Goal: Task Accomplishment & Management: Use online tool/utility

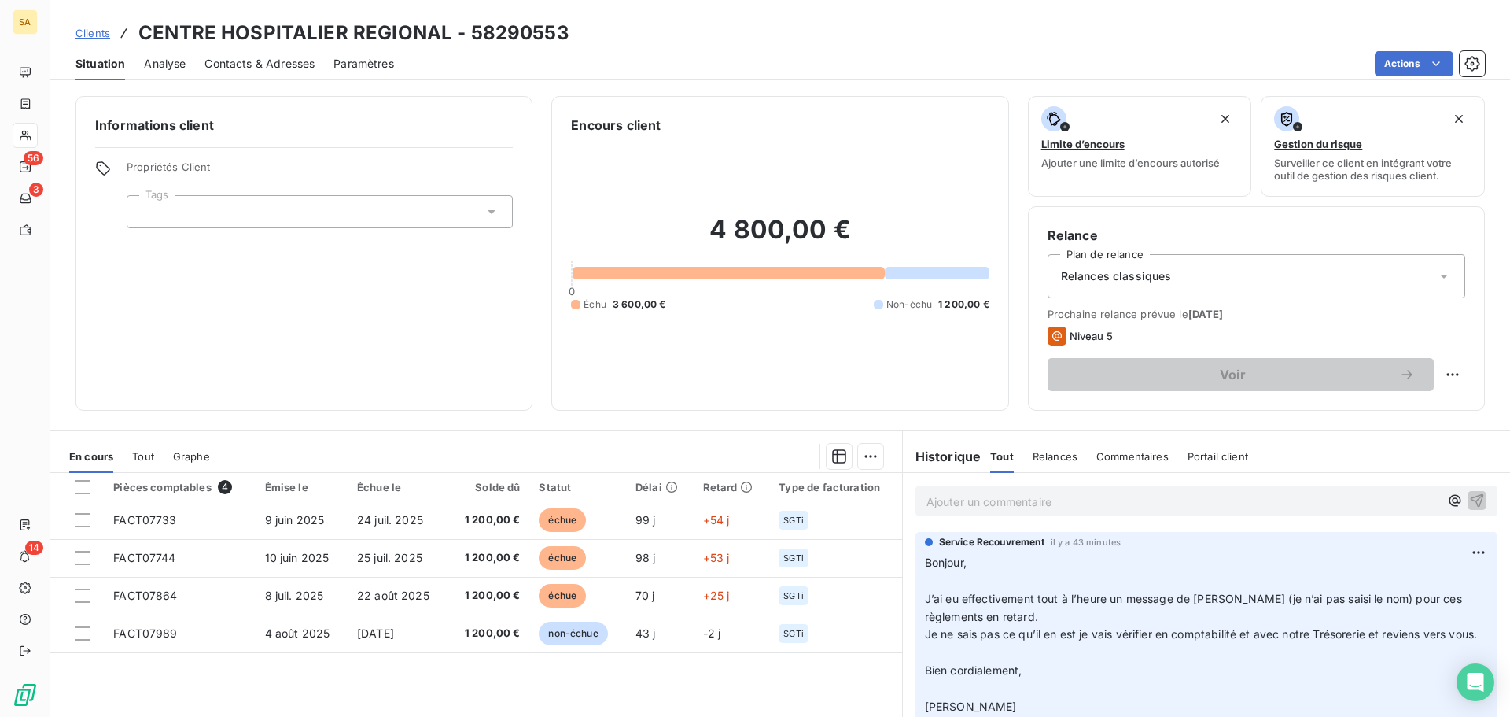
scroll to position [106, 0]
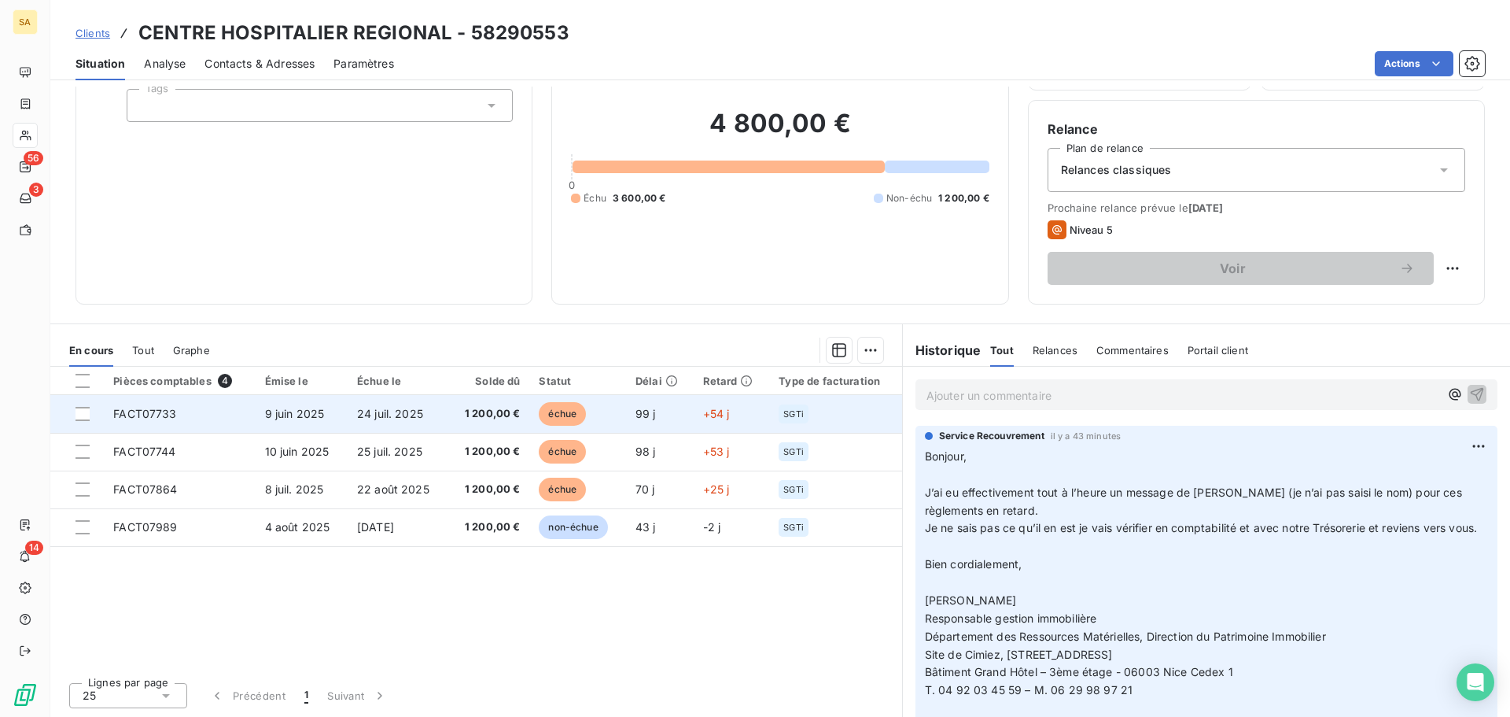
click at [238, 404] on td "FACT07733" at bounding box center [179, 414] width 151 height 38
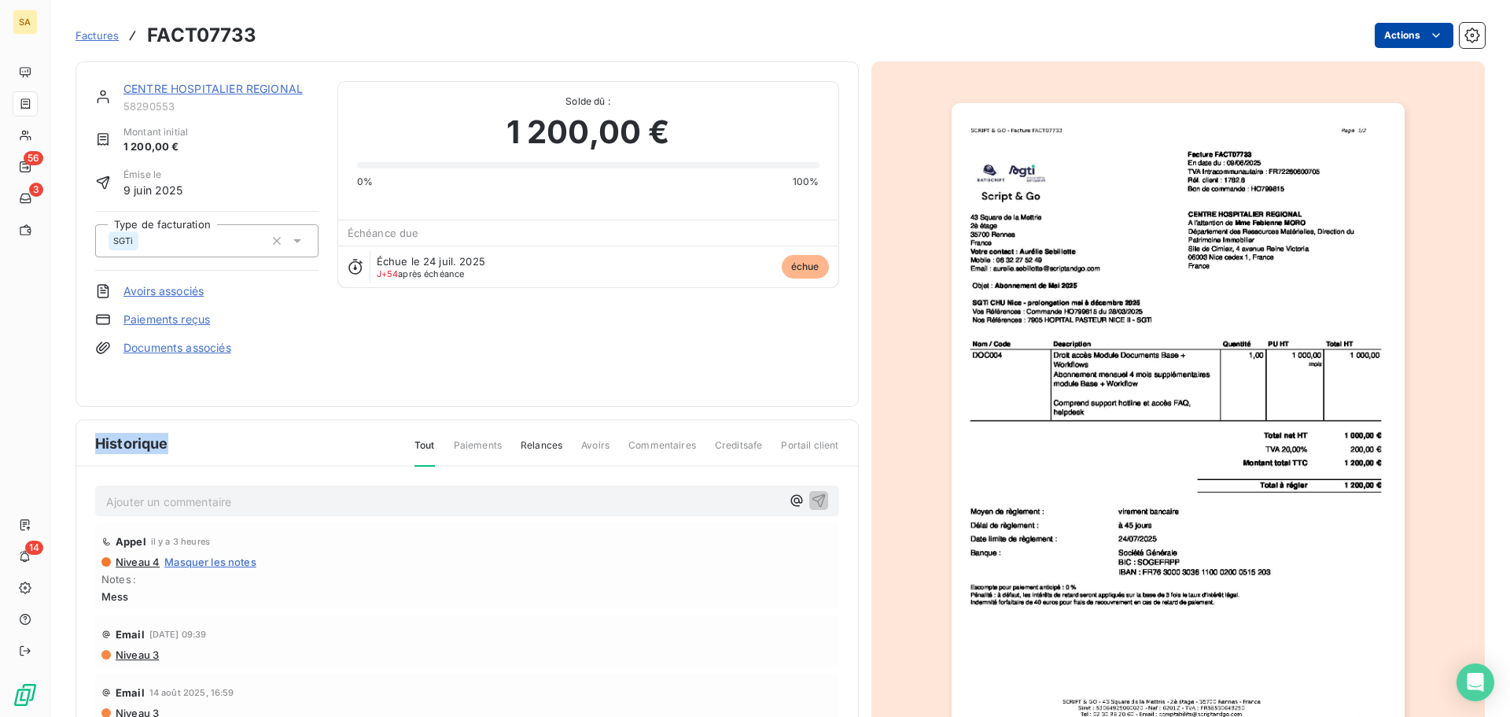
click at [1393, 34] on html "SA 56 3 14 Factures FACT07733 Actions CENTRE HOSPITALIER REGIONAL 58290553 Mont…" at bounding box center [755, 358] width 1510 height 717
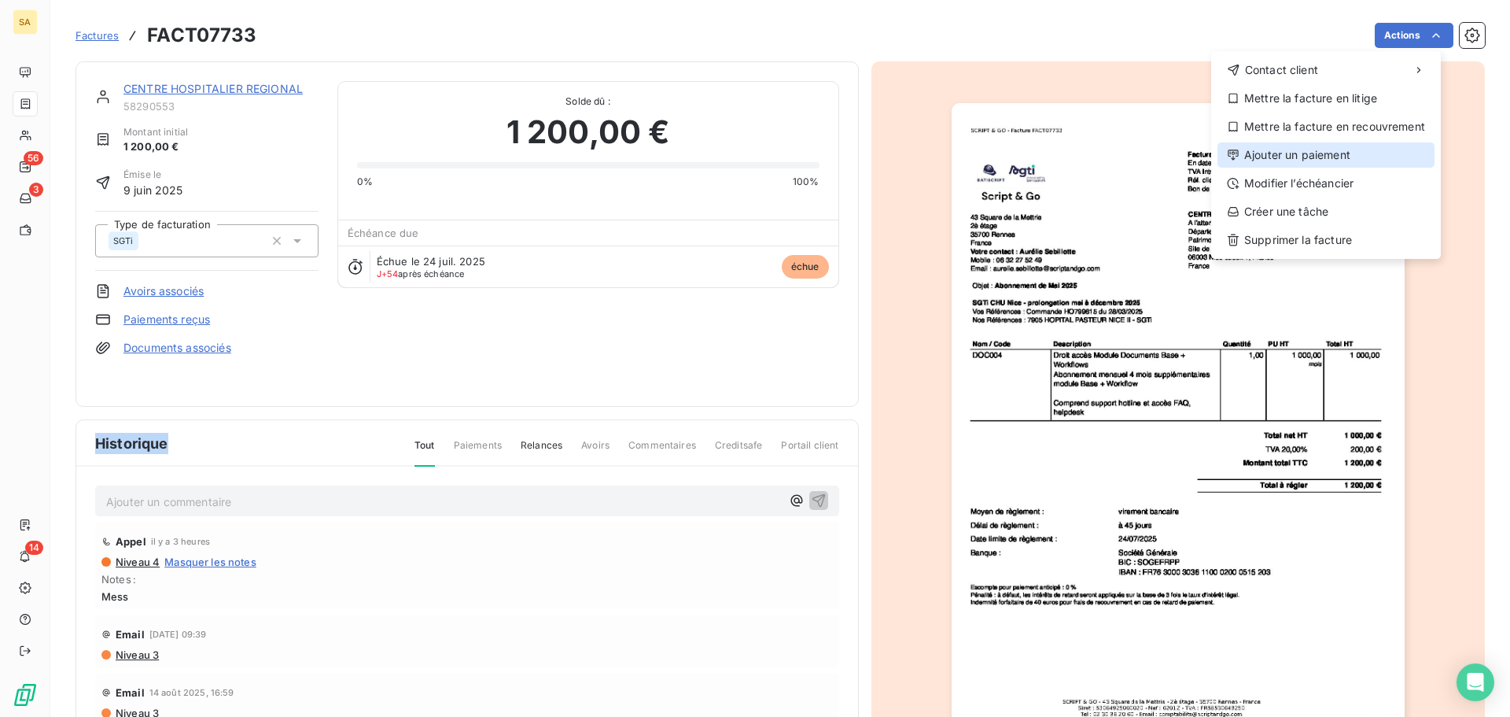
click at [1326, 150] on div "Ajouter un paiement" at bounding box center [1326, 154] width 217 height 25
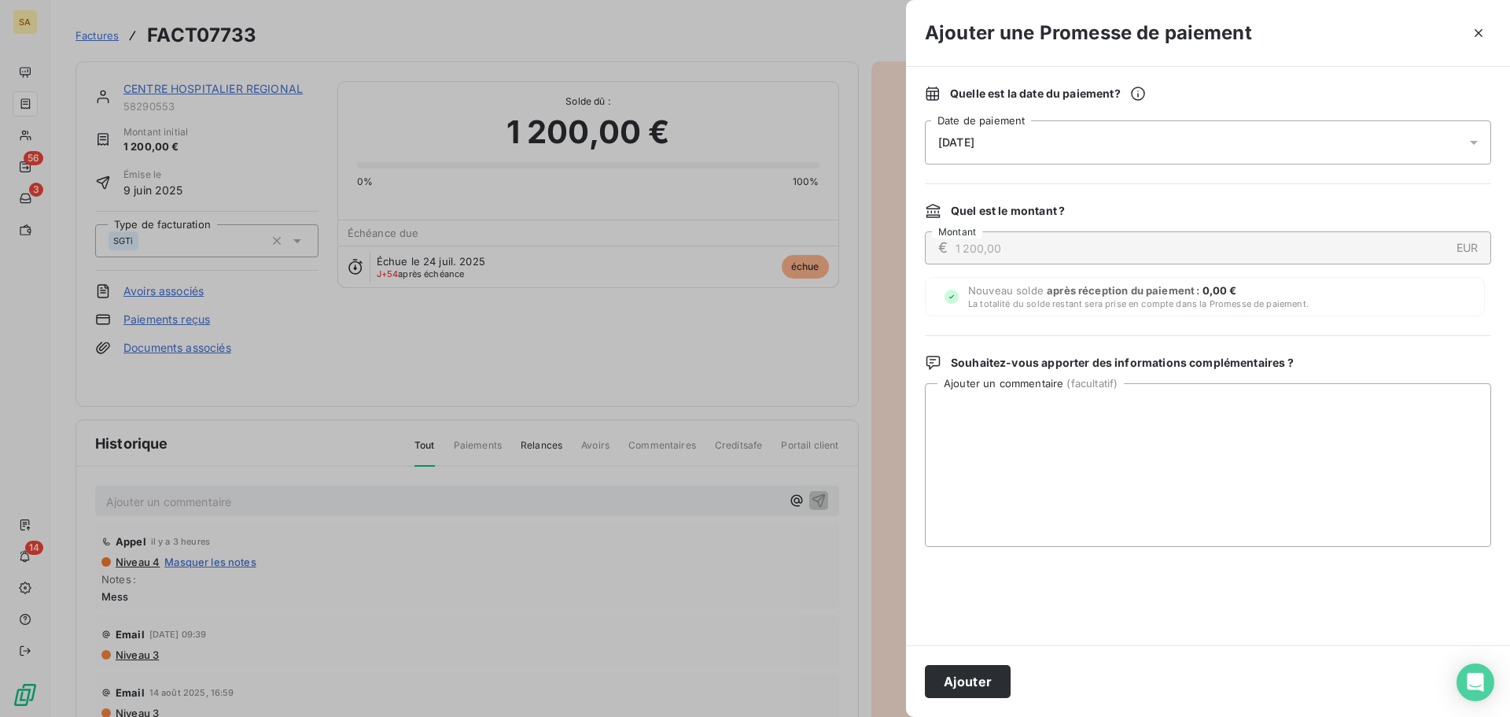
click at [1035, 152] on div "[DATE]" at bounding box center [1208, 142] width 566 height 44
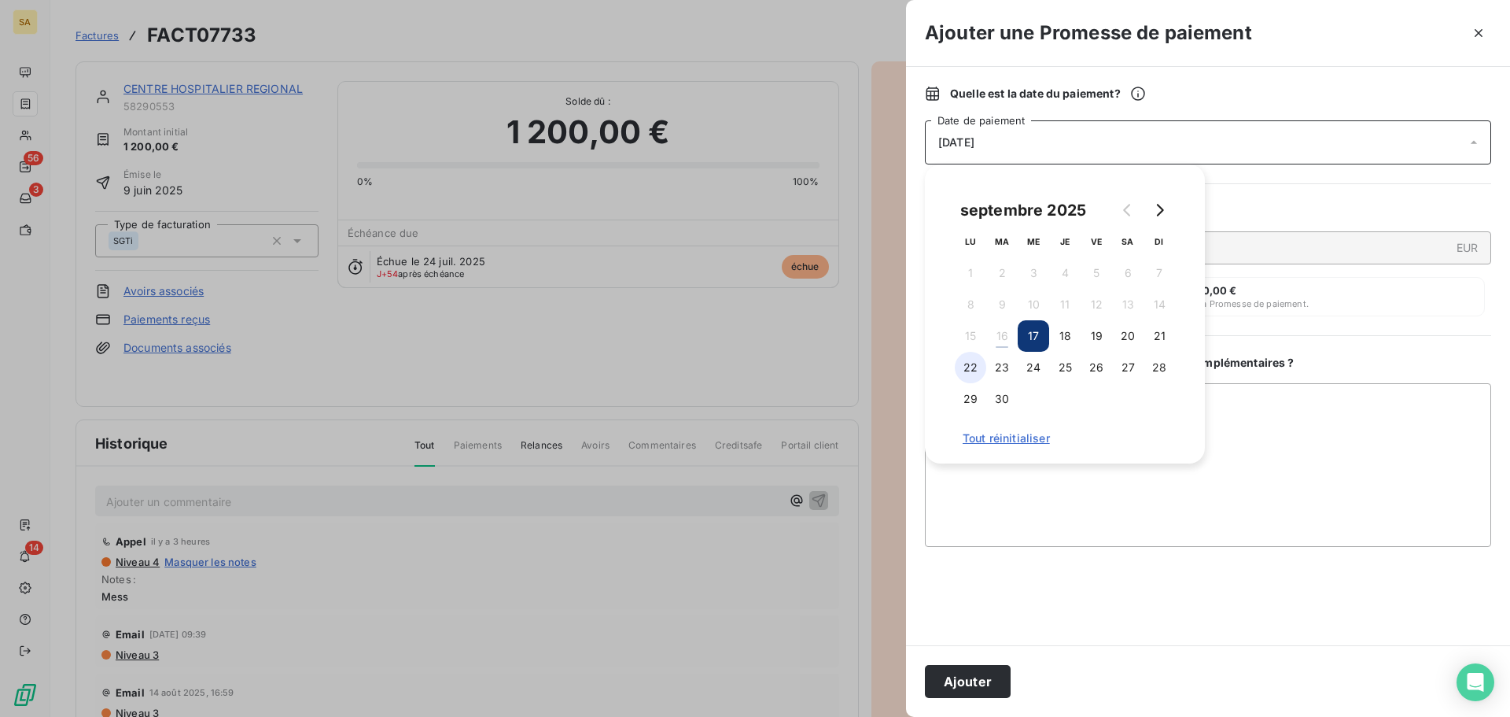
click at [968, 368] on button "22" at bounding box center [970, 367] width 31 height 31
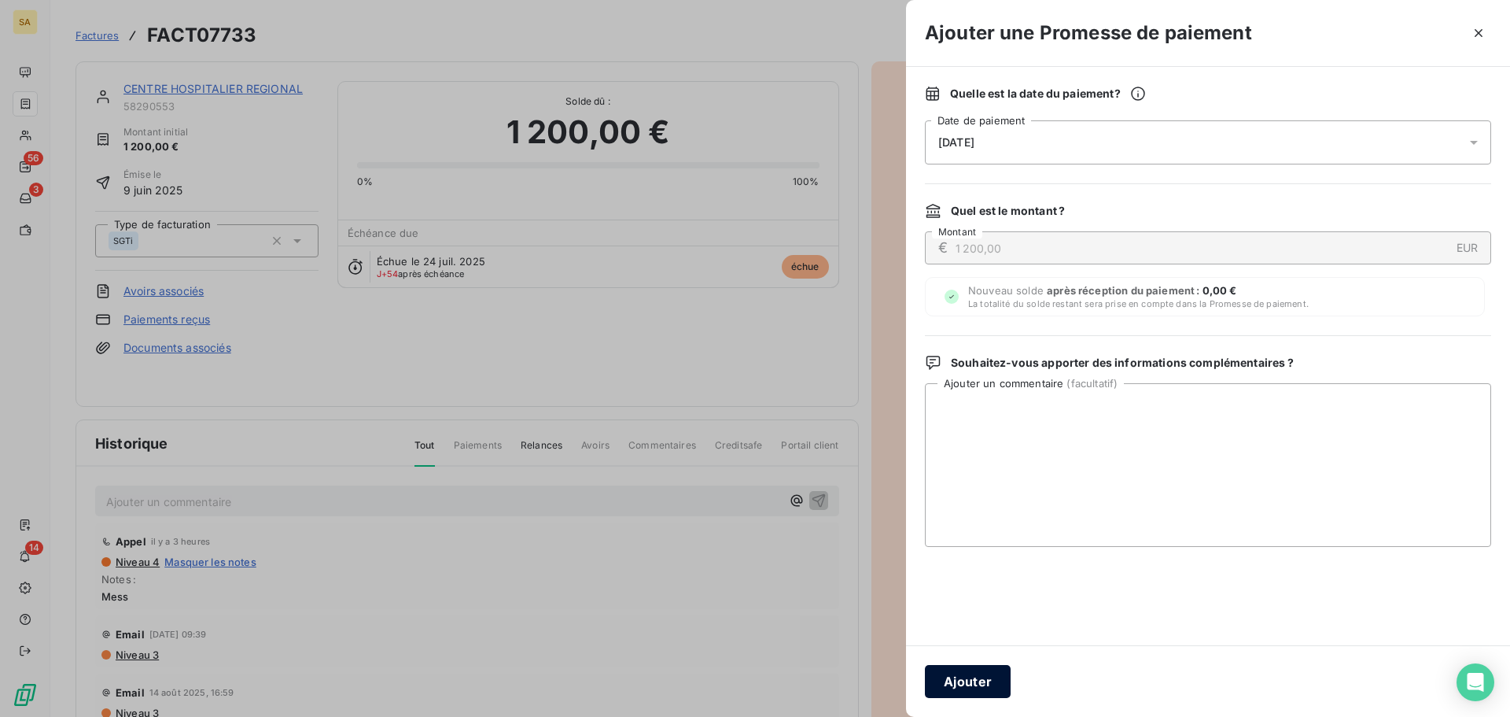
click at [987, 681] on button "Ajouter" at bounding box center [968, 681] width 86 height 33
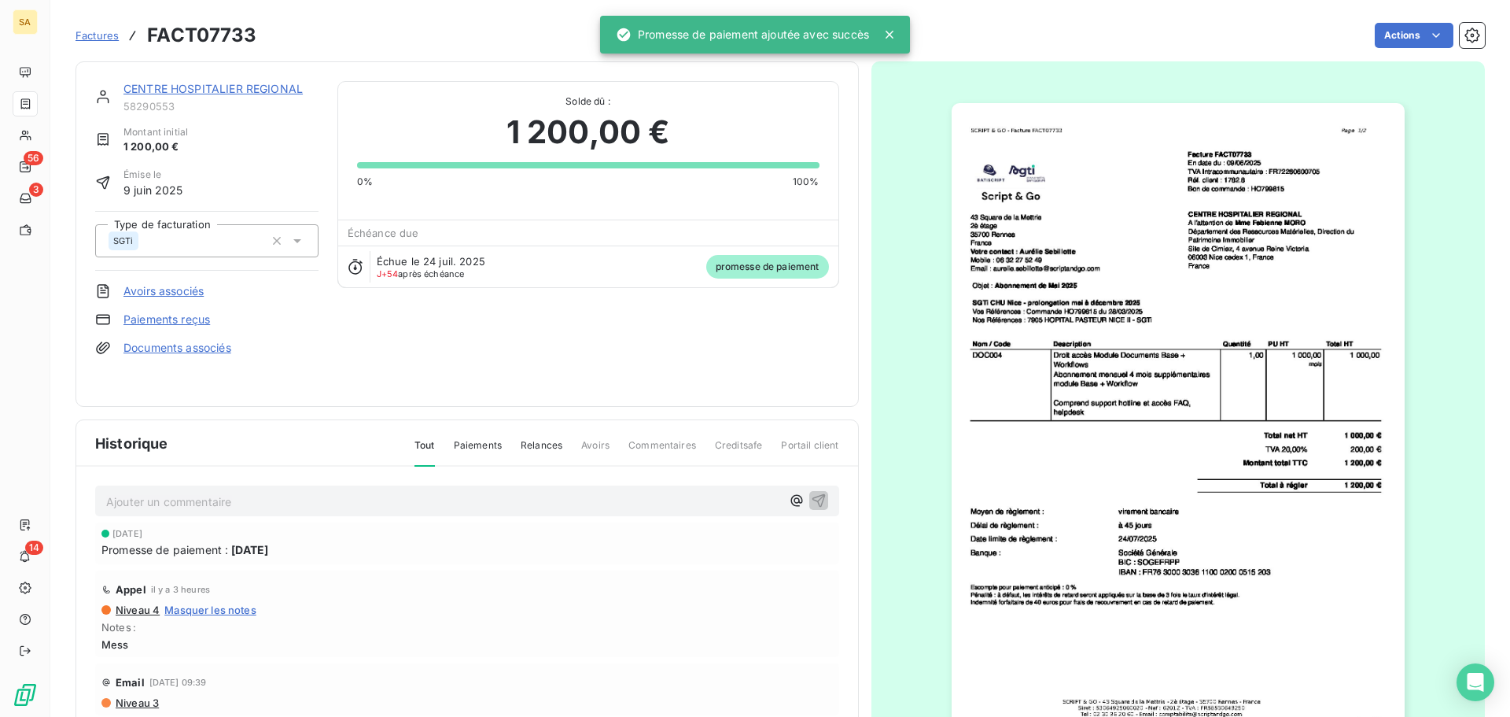
click at [153, 88] on link "CENTRE HOSPITALIER REGIONAL" at bounding box center [213, 88] width 179 height 13
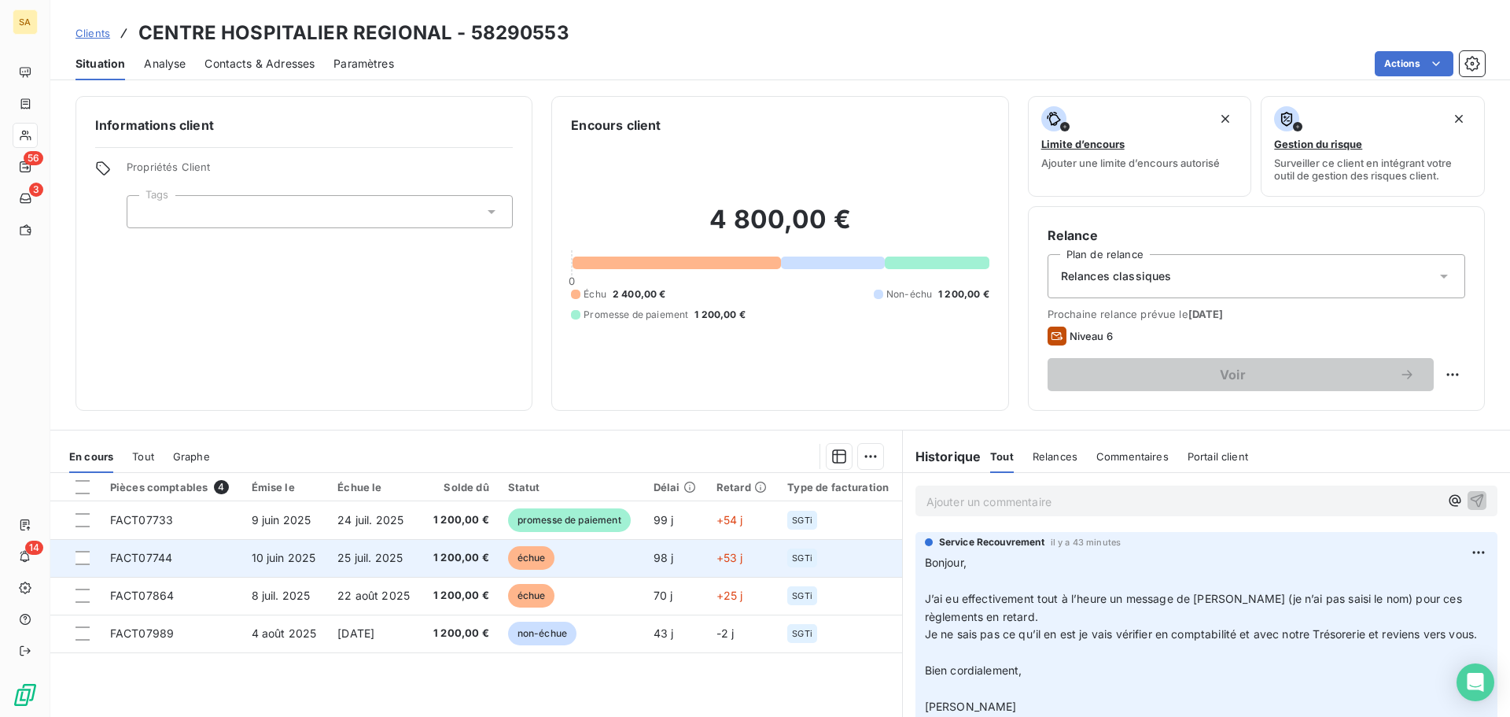
click at [204, 553] on td "FACT07744" at bounding box center [172, 558] width 142 height 38
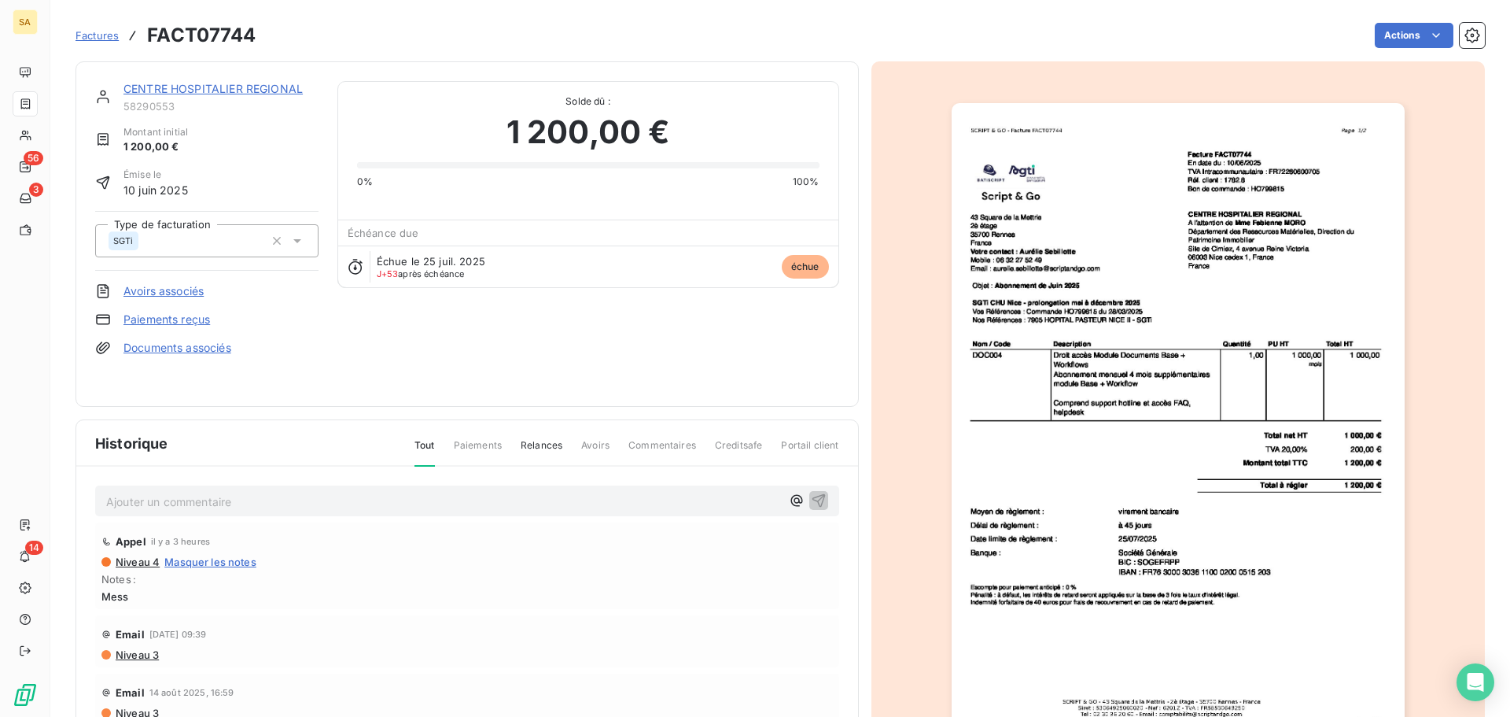
click at [1396, 33] on html "SA 56 3 14 Factures FACT07744 Actions CENTRE HOSPITALIER REGIONAL 58290553 Mont…" at bounding box center [755, 358] width 1510 height 717
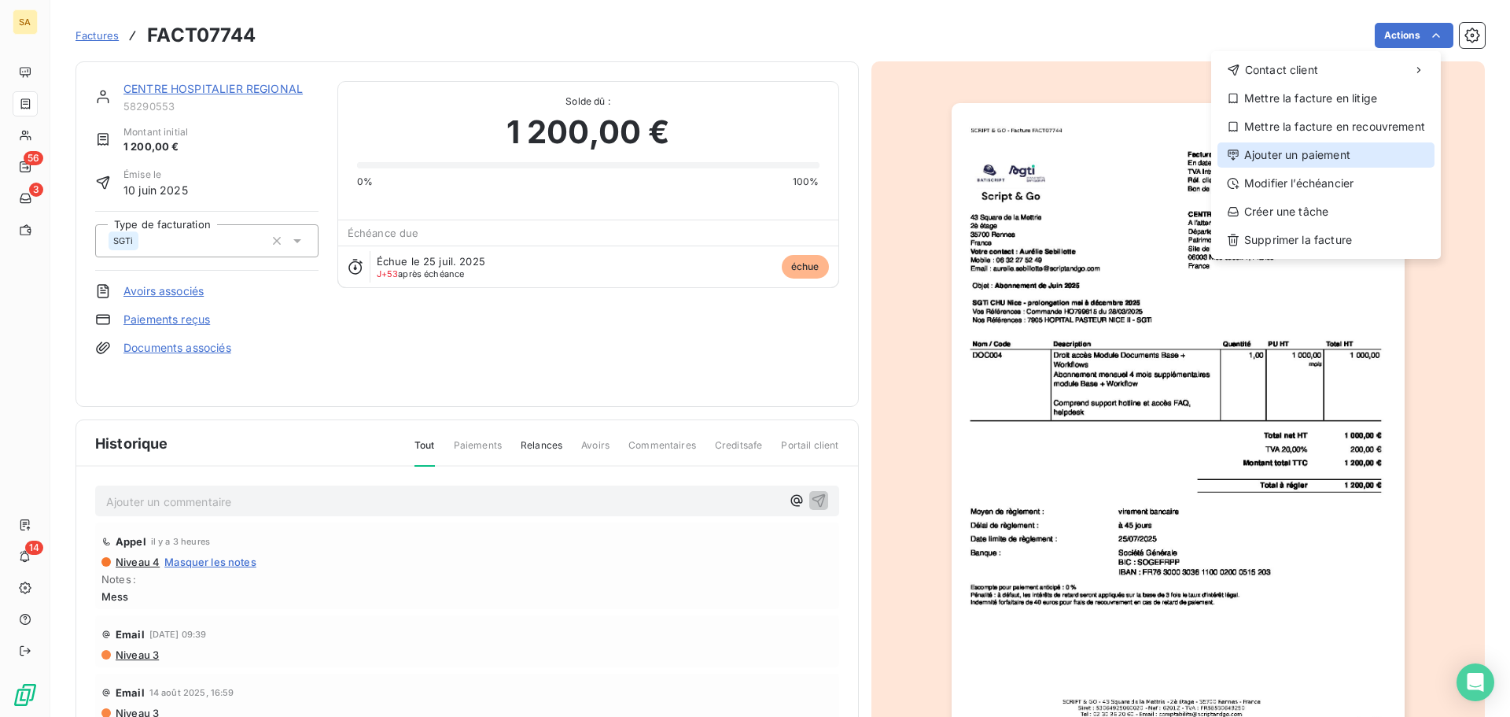
click at [1301, 153] on div "Ajouter un paiement" at bounding box center [1326, 154] width 217 height 25
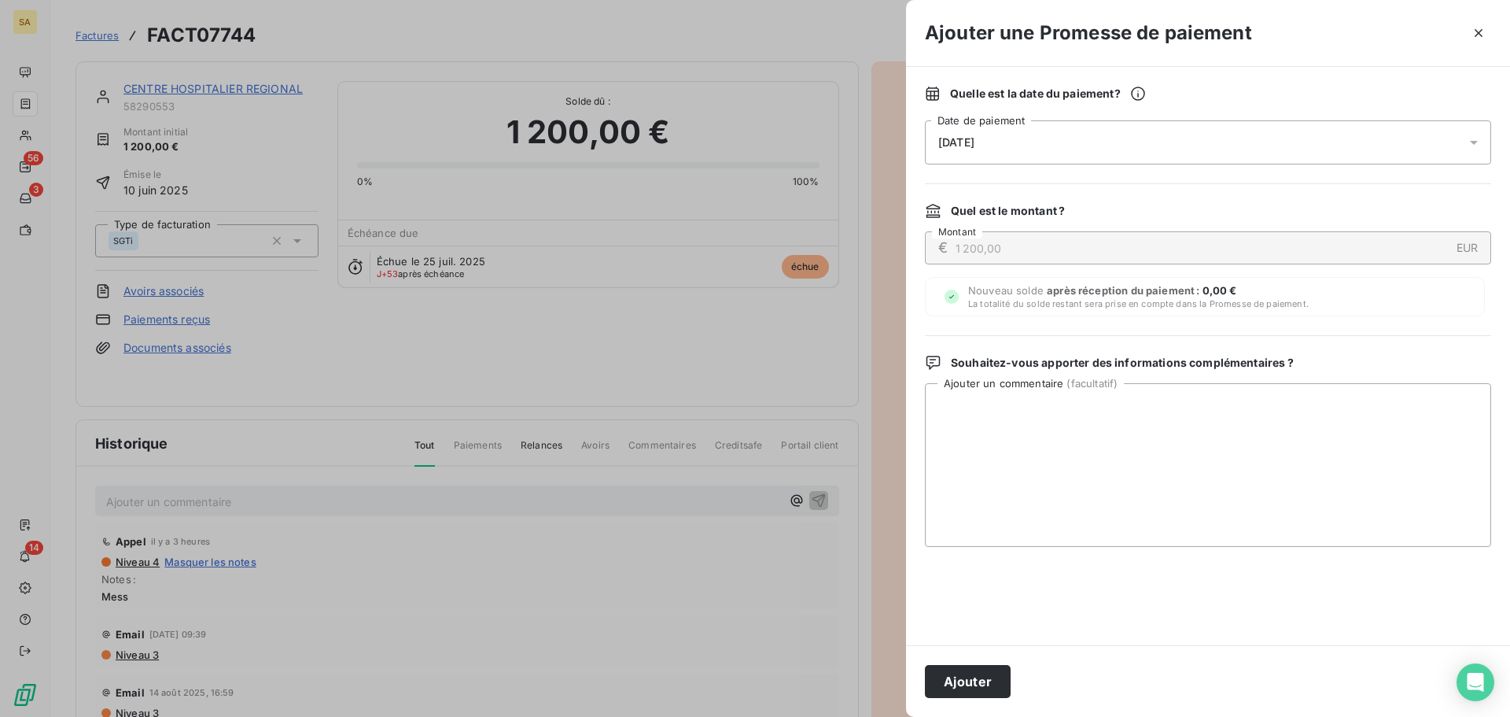
click at [975, 143] on span "[DATE]" at bounding box center [957, 142] width 36 height 13
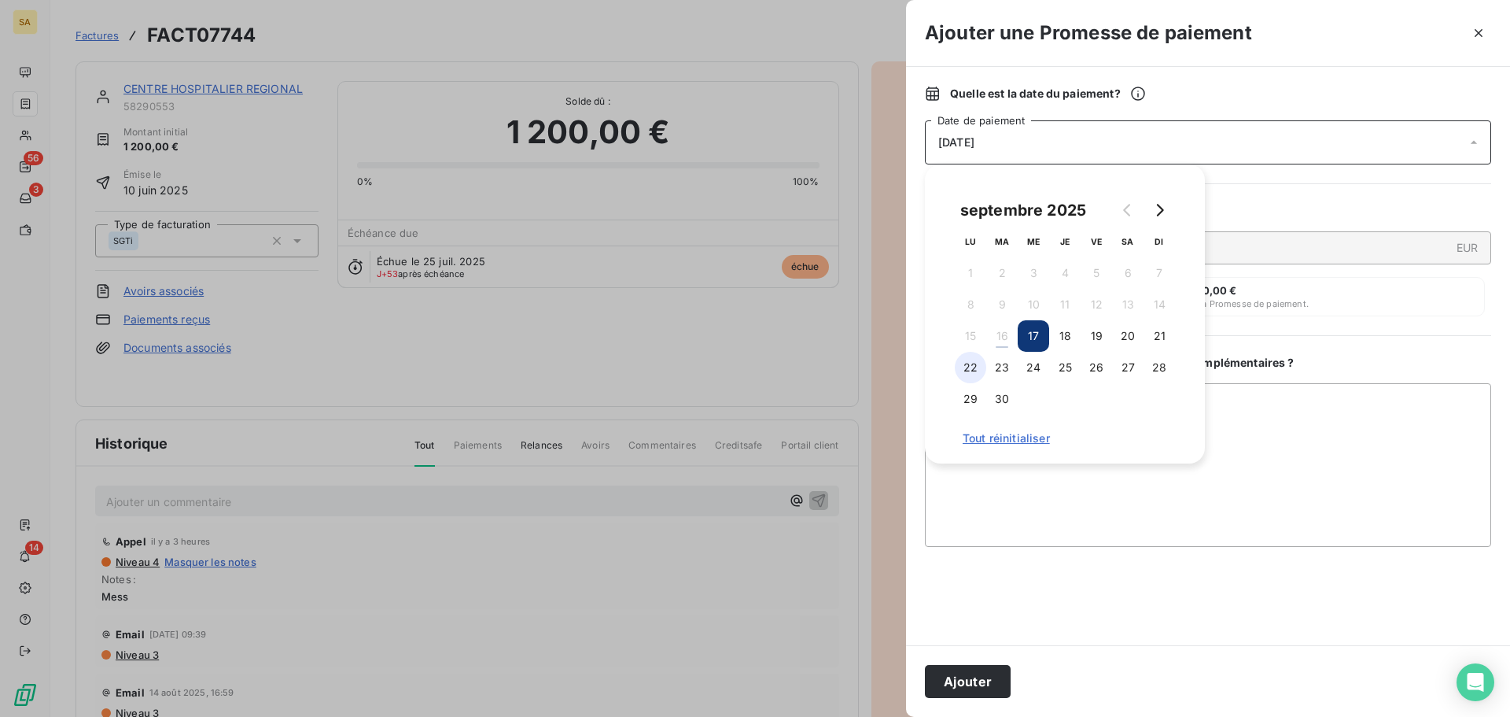
click at [976, 369] on button "22" at bounding box center [970, 367] width 31 height 31
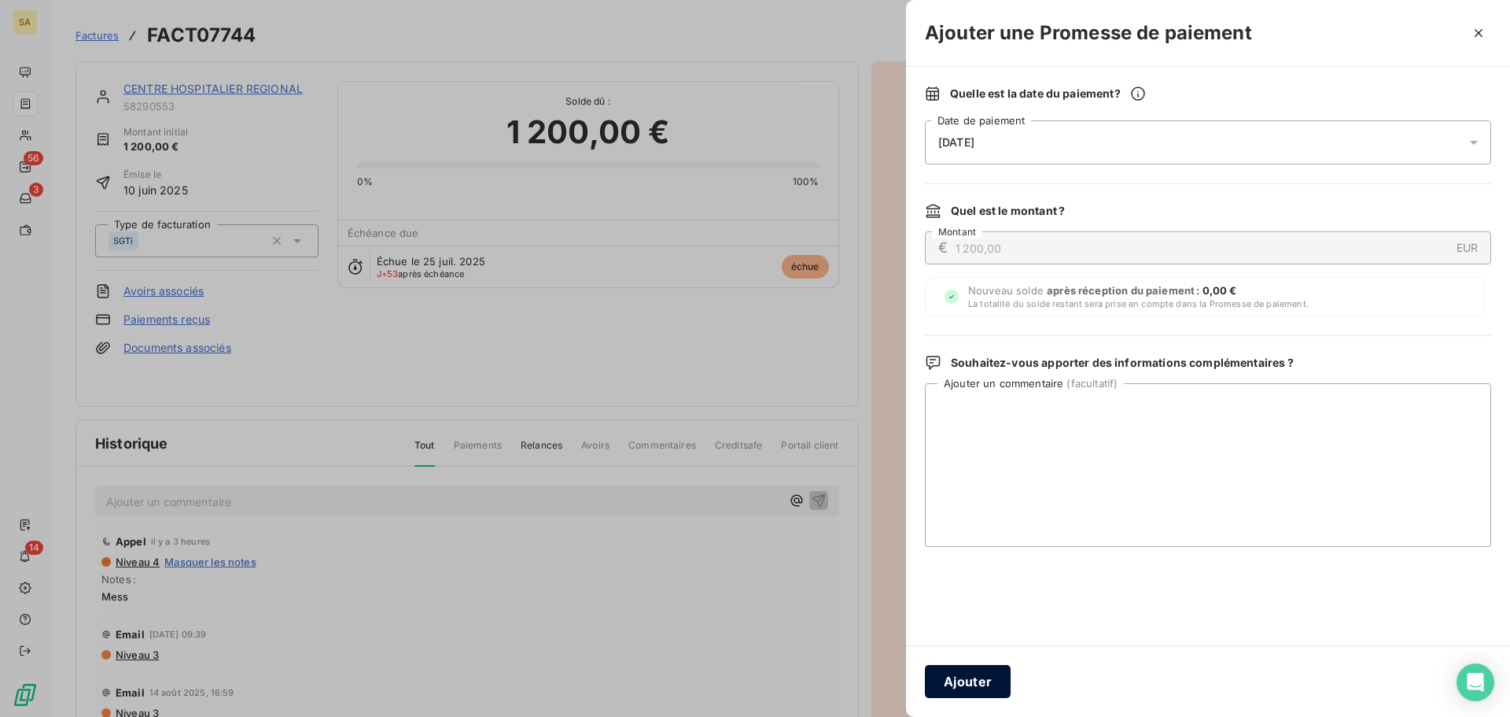
click at [964, 686] on button "Ajouter" at bounding box center [968, 681] width 86 height 33
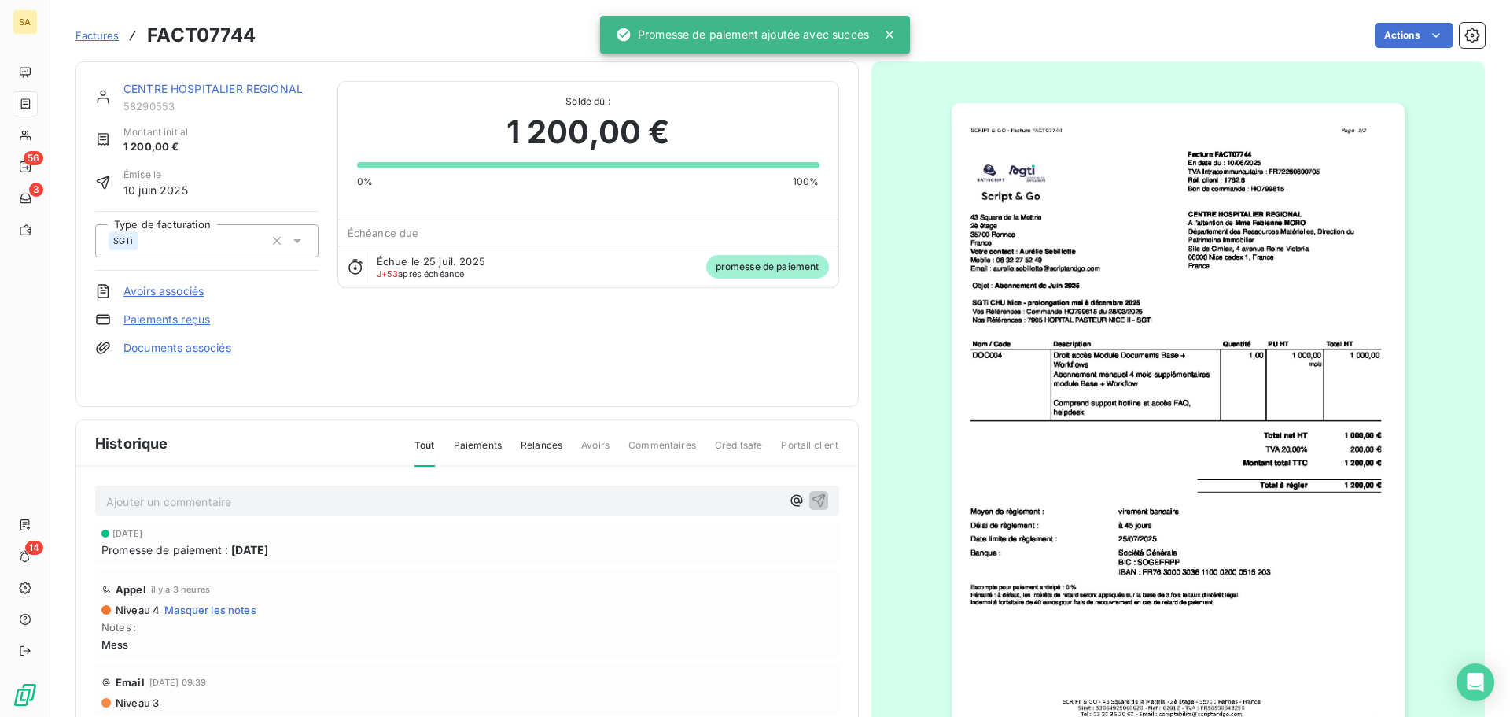
click at [230, 83] on link "CENTRE HOSPITALIER REGIONAL" at bounding box center [213, 88] width 179 height 13
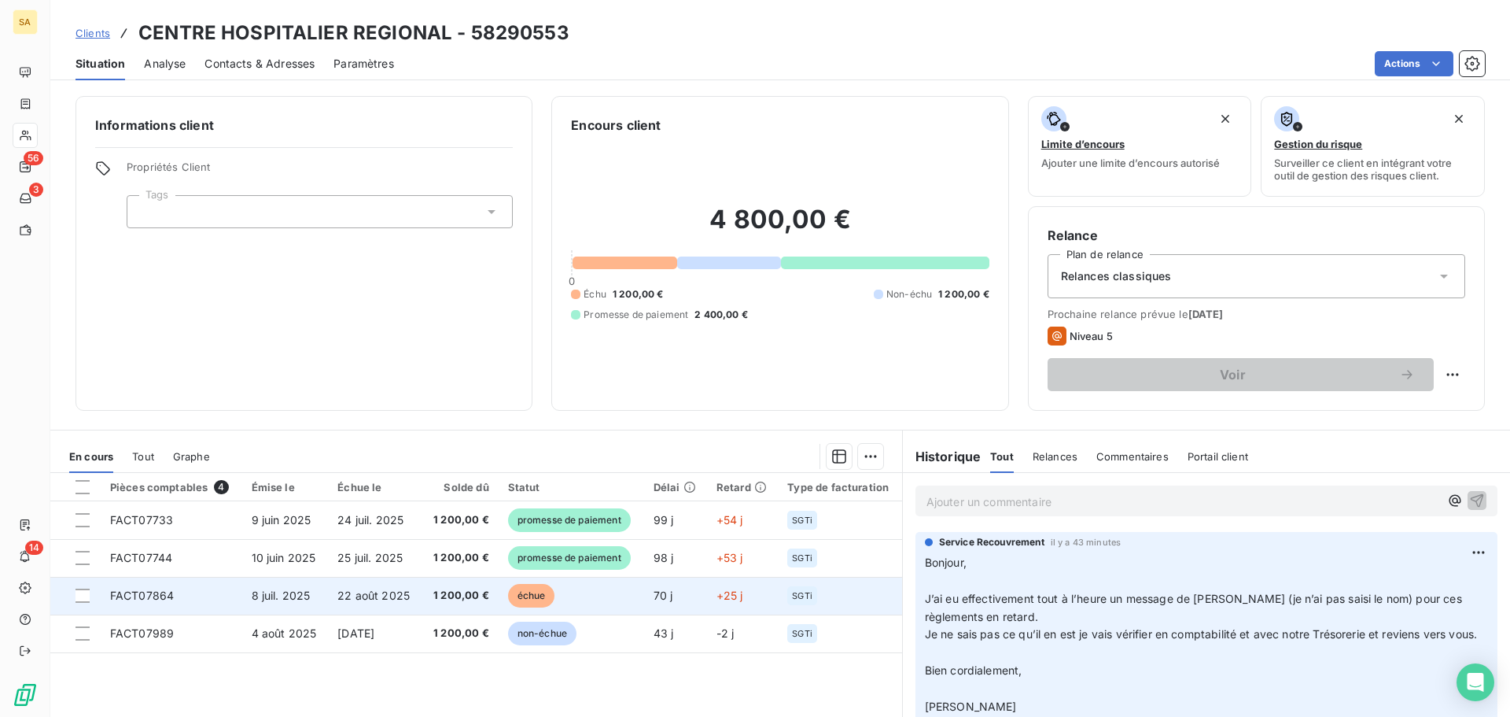
click at [126, 596] on span "FACT07864" at bounding box center [142, 594] width 64 height 13
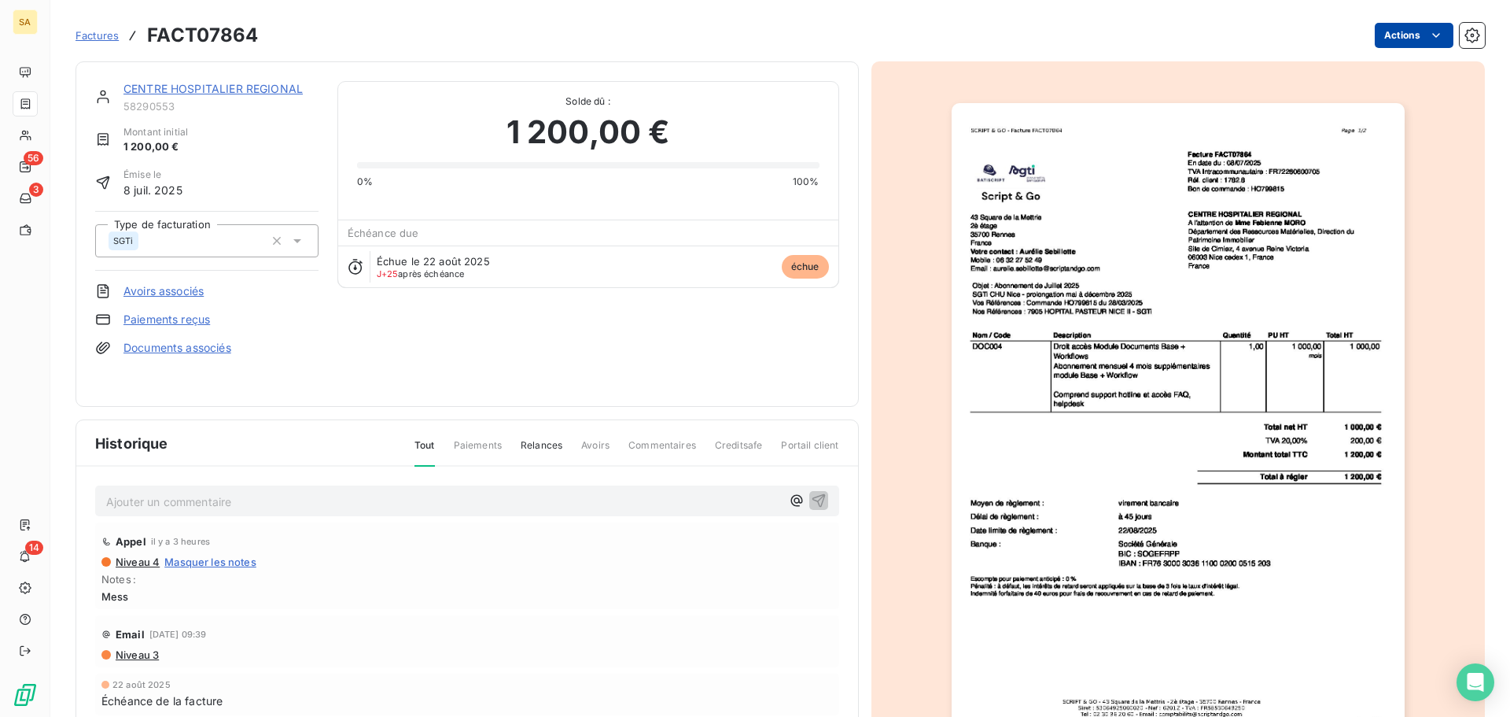
click at [1396, 39] on html "SA 56 3 14 Factures FACT07864 Actions CENTRE HOSPITALIER REGIONAL 58290553 Mont…" at bounding box center [755, 358] width 1510 height 717
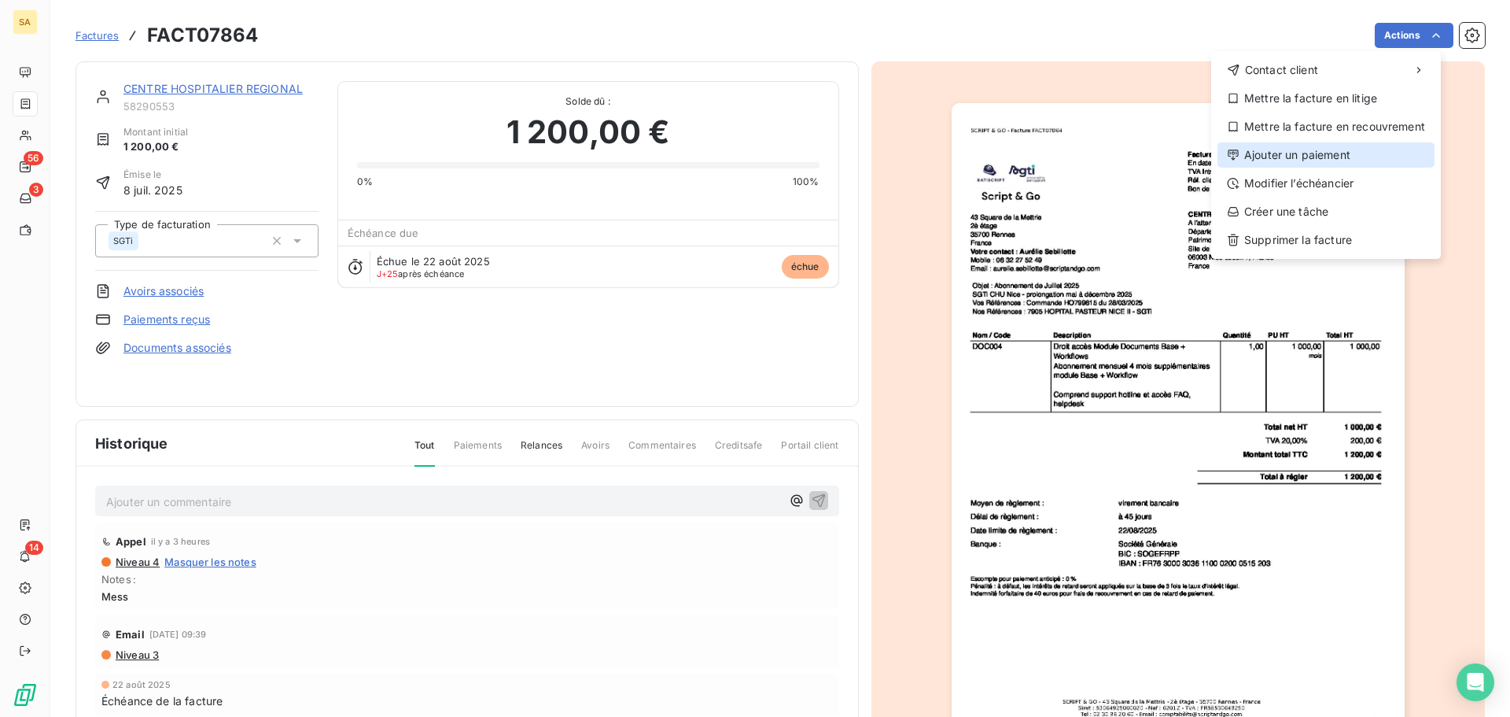
click at [1317, 153] on div "Ajouter un paiement" at bounding box center [1326, 154] width 217 height 25
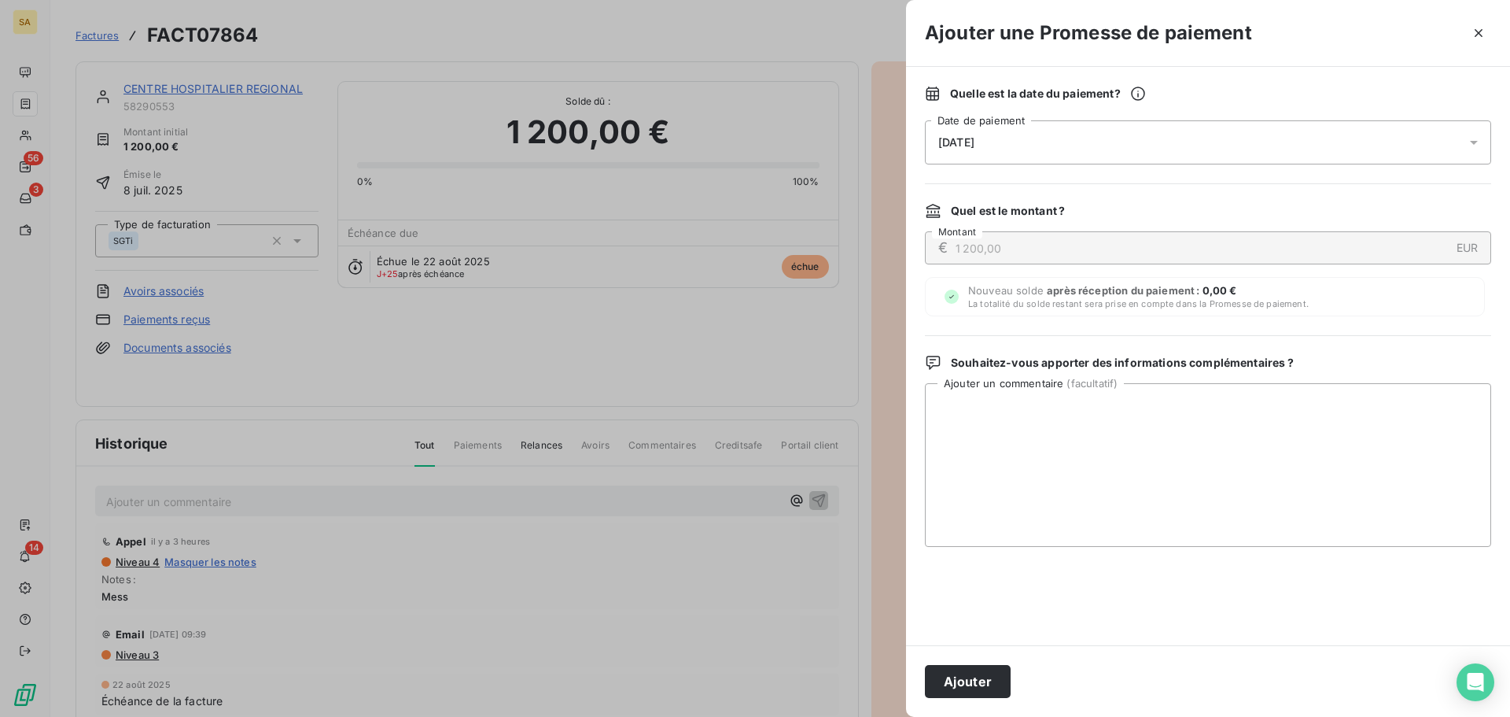
click at [997, 151] on div "[DATE]" at bounding box center [1208, 142] width 566 height 44
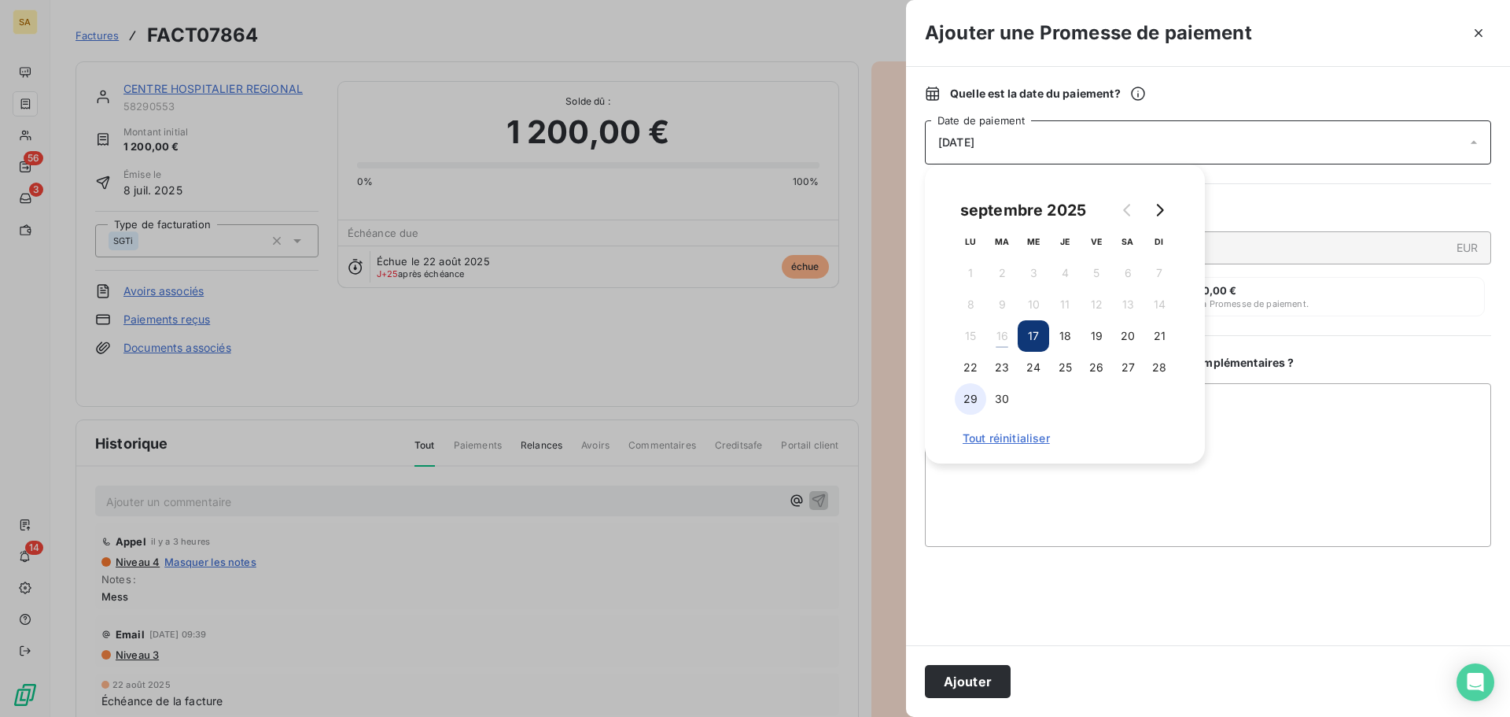
click at [968, 400] on button "29" at bounding box center [970, 398] width 31 height 31
click at [987, 685] on button "Ajouter" at bounding box center [968, 681] width 86 height 33
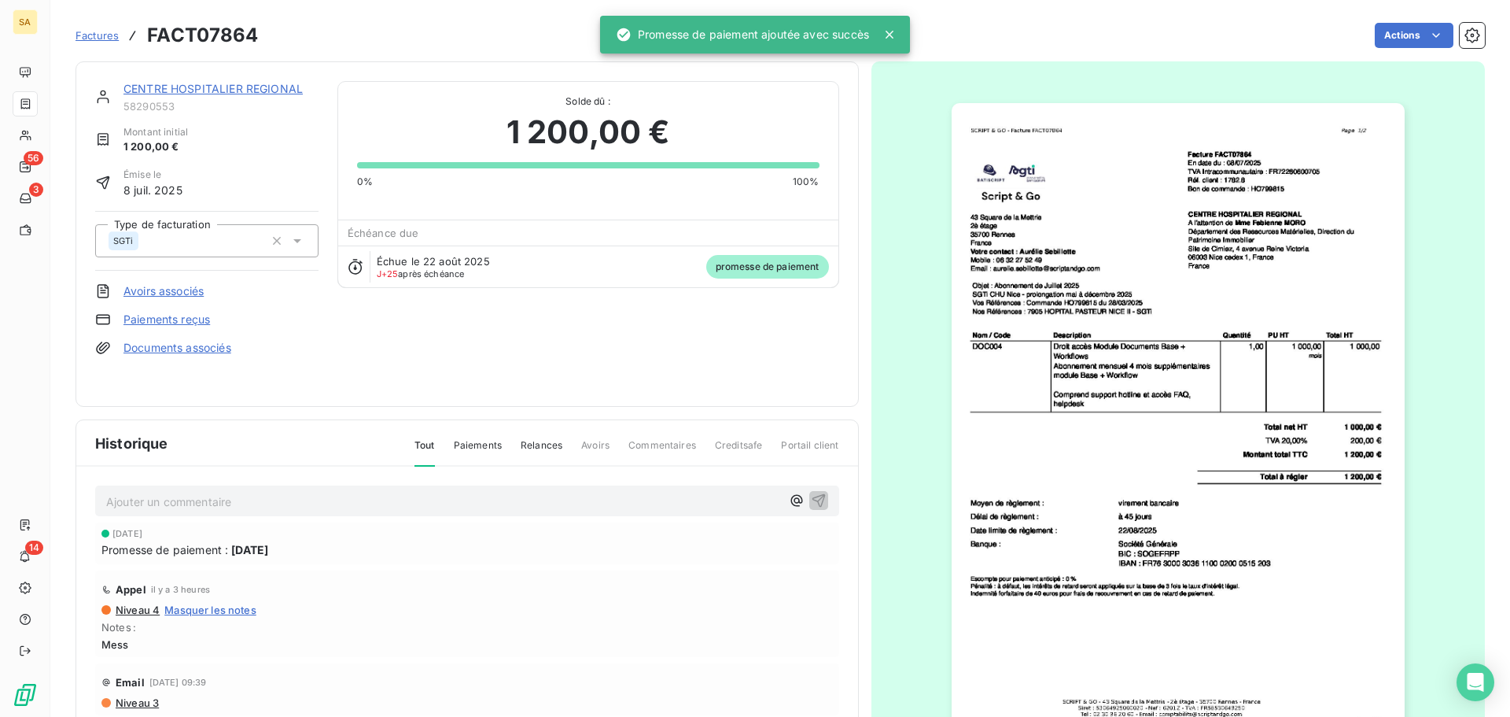
click at [160, 86] on link "CENTRE HOSPITALIER REGIONAL" at bounding box center [213, 88] width 179 height 13
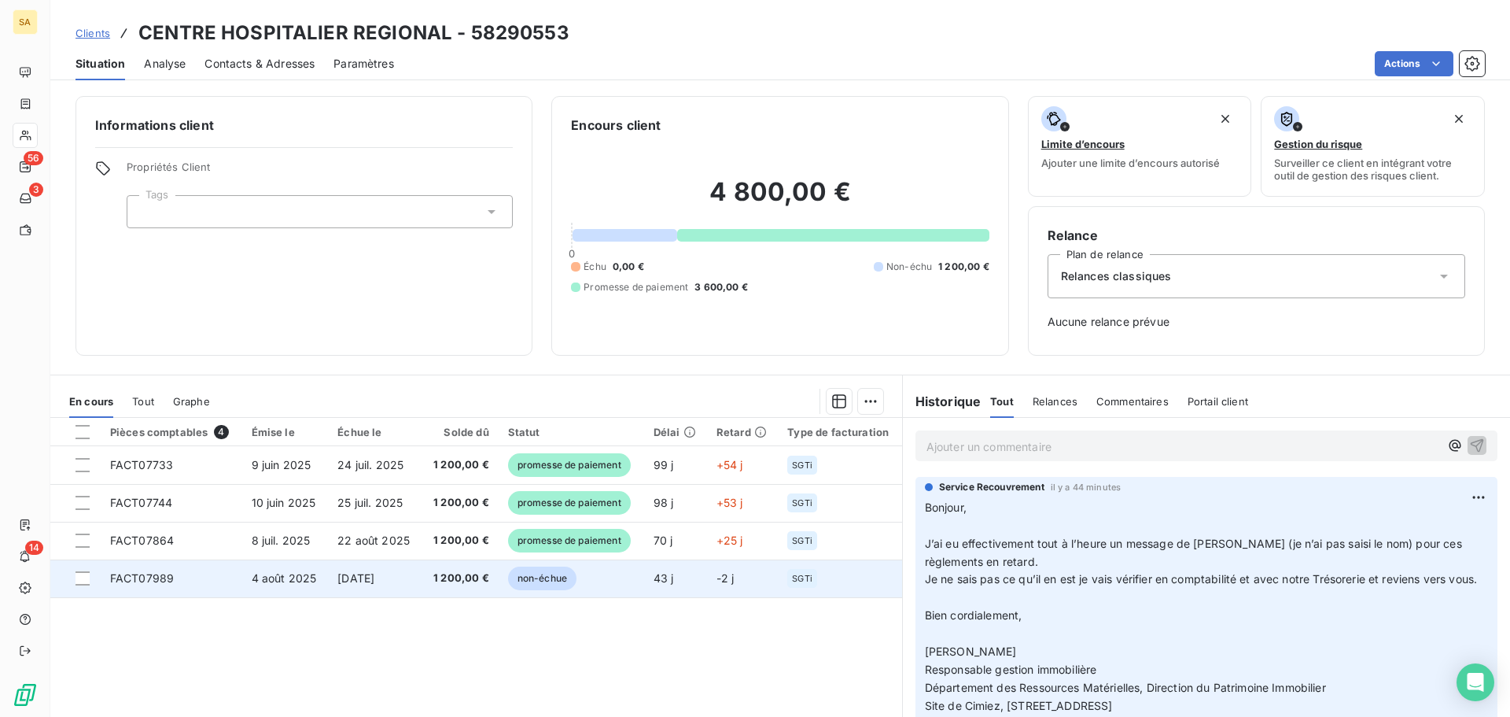
click at [157, 576] on span "FACT07989" at bounding box center [142, 577] width 64 height 13
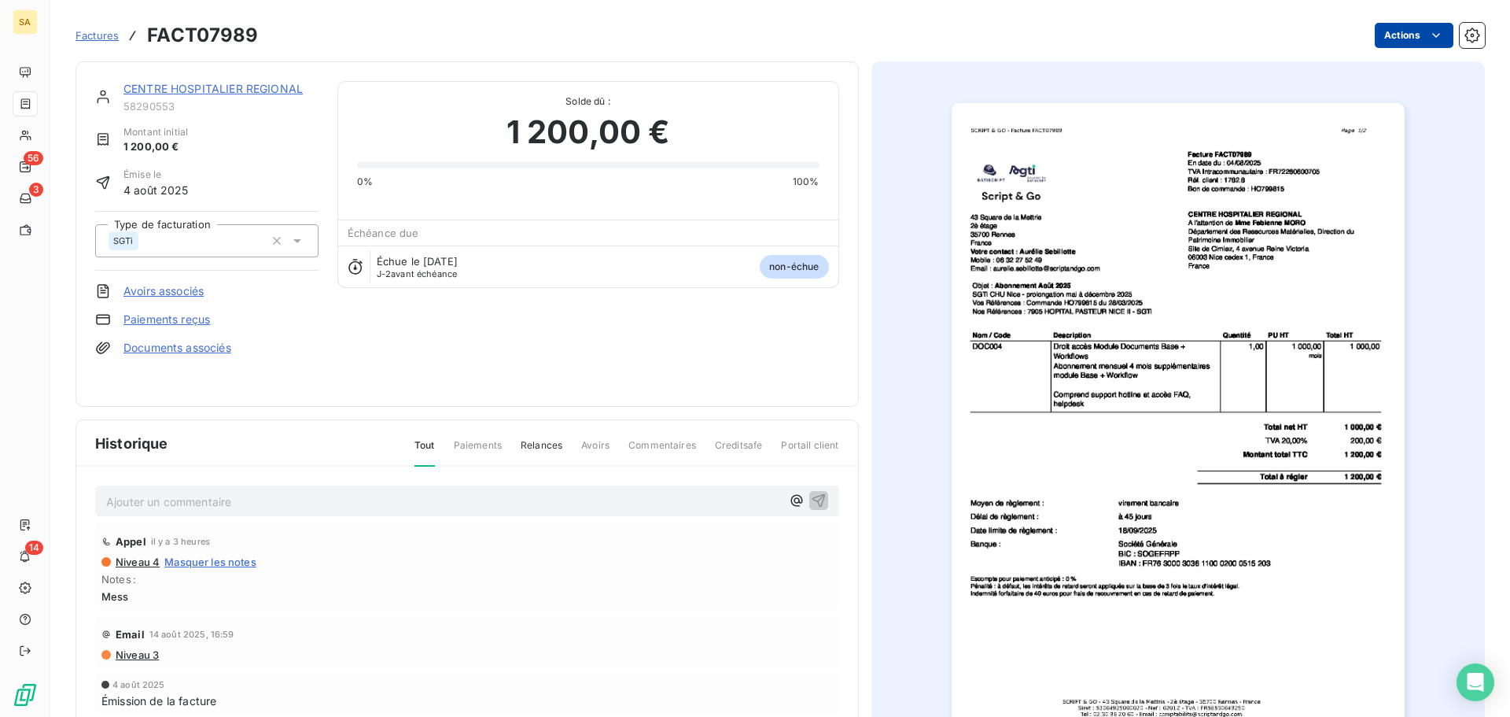
click at [1409, 31] on html "SA 56 3 14 Factures FACT07989 Actions CENTRE HOSPITALIER REGIONAL 58290553 Mont…" at bounding box center [755, 358] width 1510 height 717
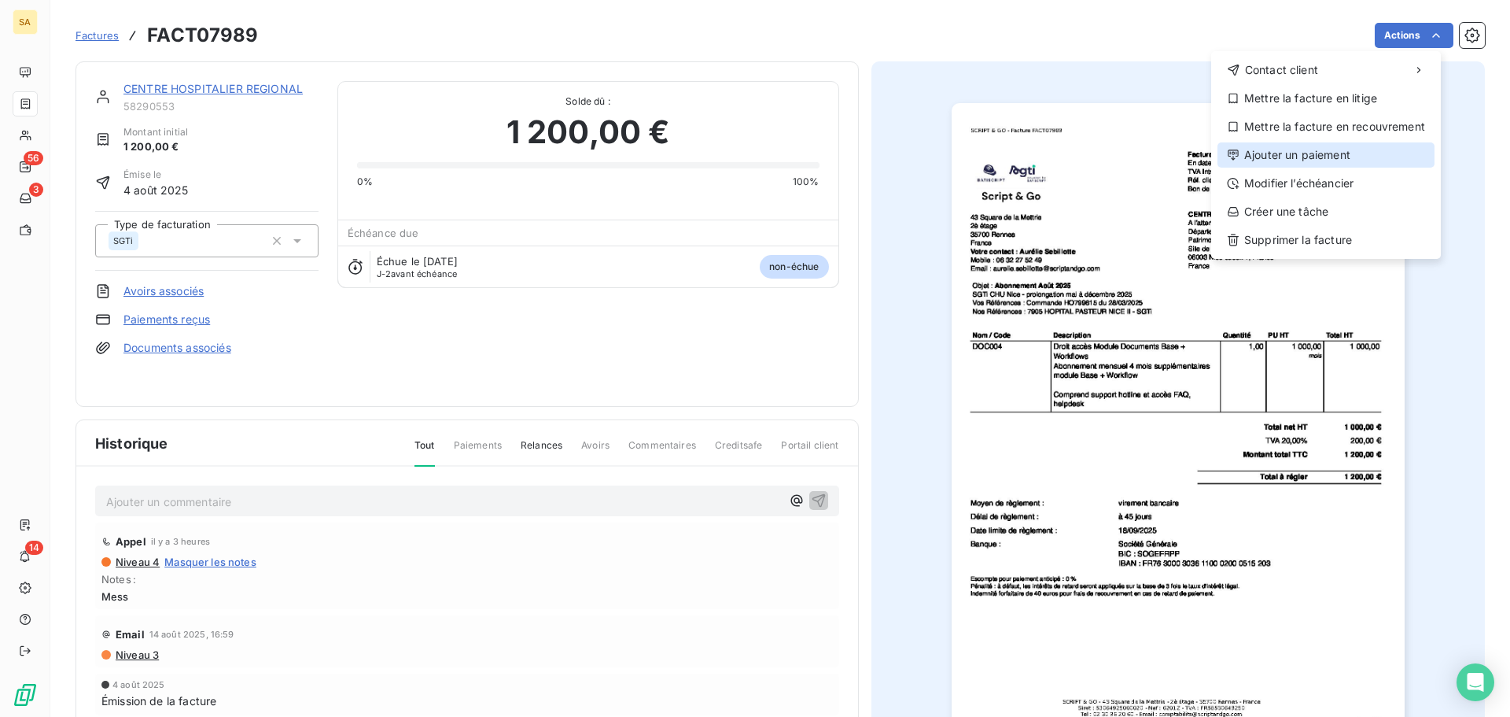
click at [1320, 147] on div "Ajouter un paiement" at bounding box center [1326, 154] width 217 height 25
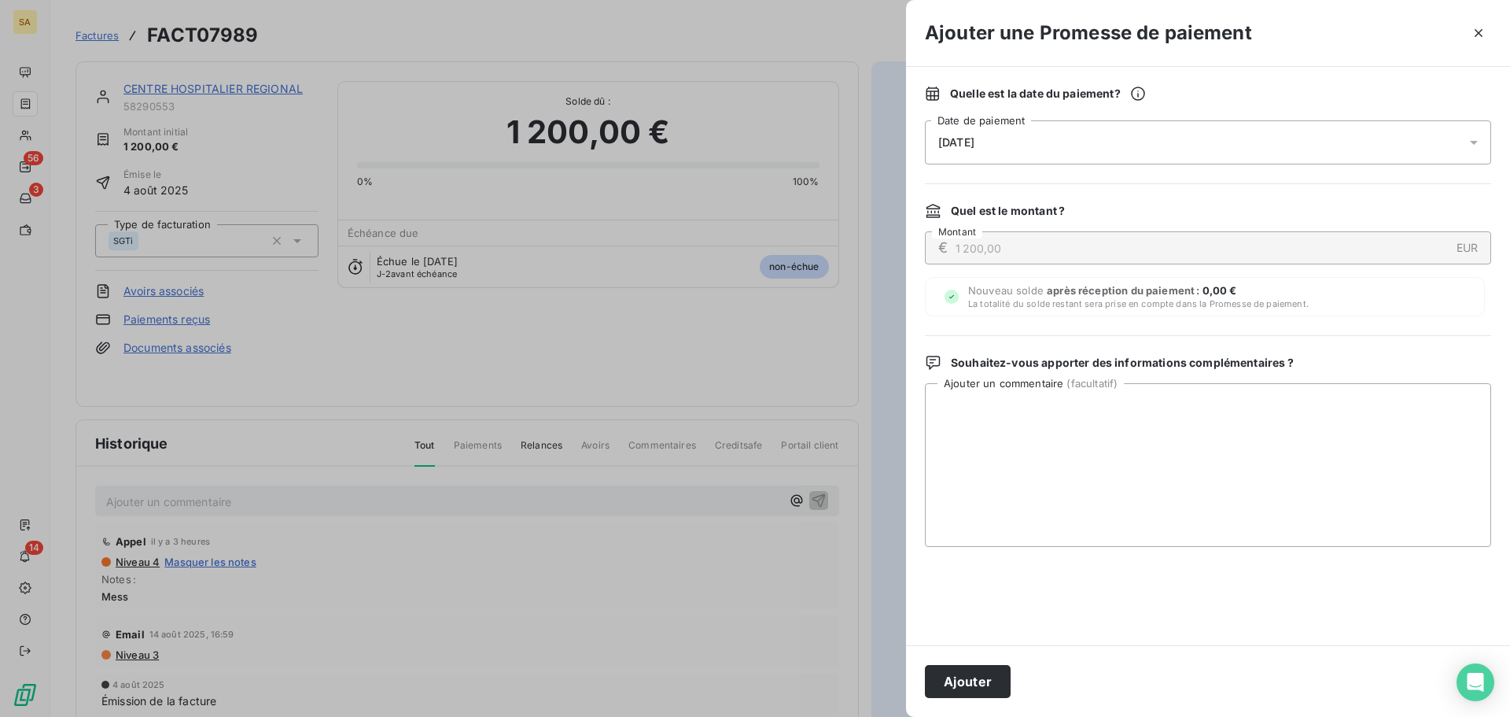
click at [1007, 148] on div "[DATE]" at bounding box center [1208, 142] width 566 height 44
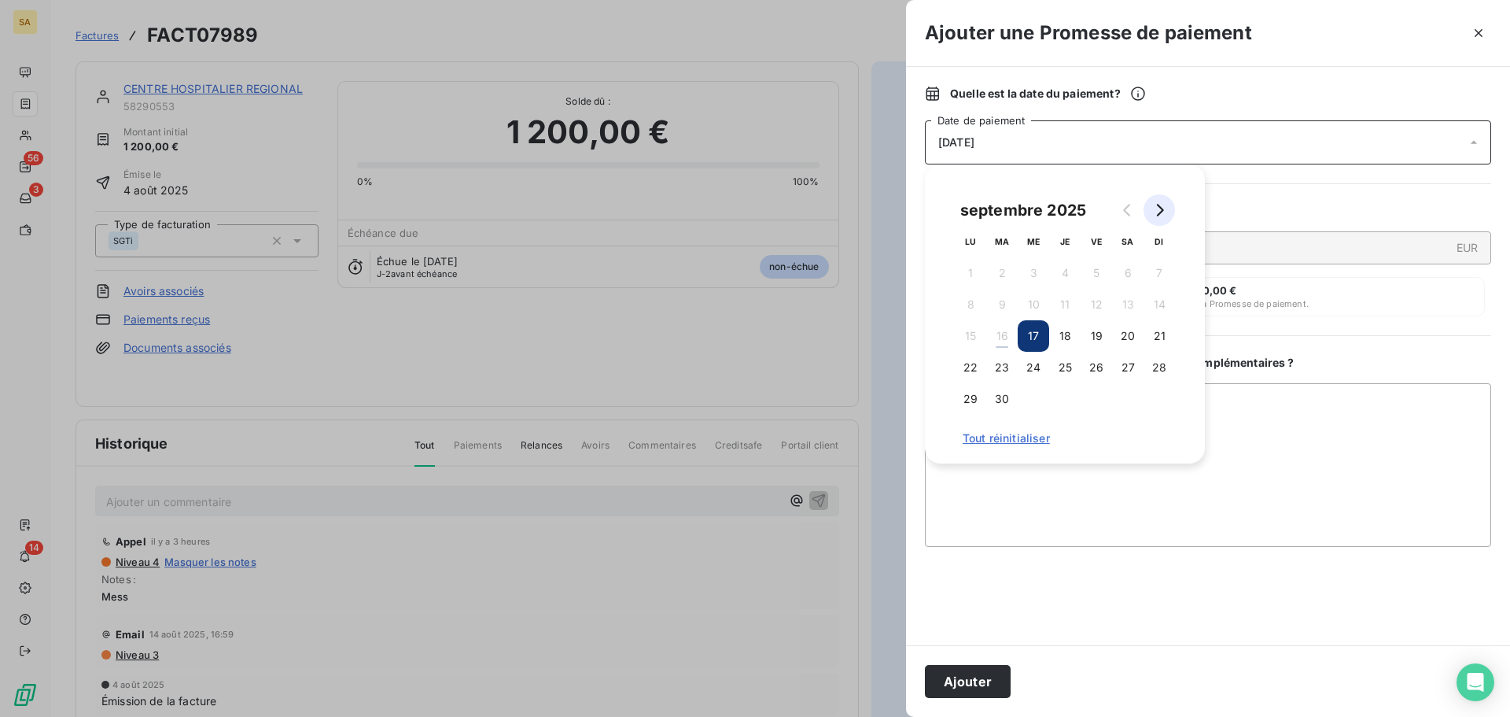
click at [1165, 208] on icon "Go to next month" at bounding box center [1159, 210] width 13 height 13
click at [1104, 304] on button "10" at bounding box center [1096, 304] width 31 height 31
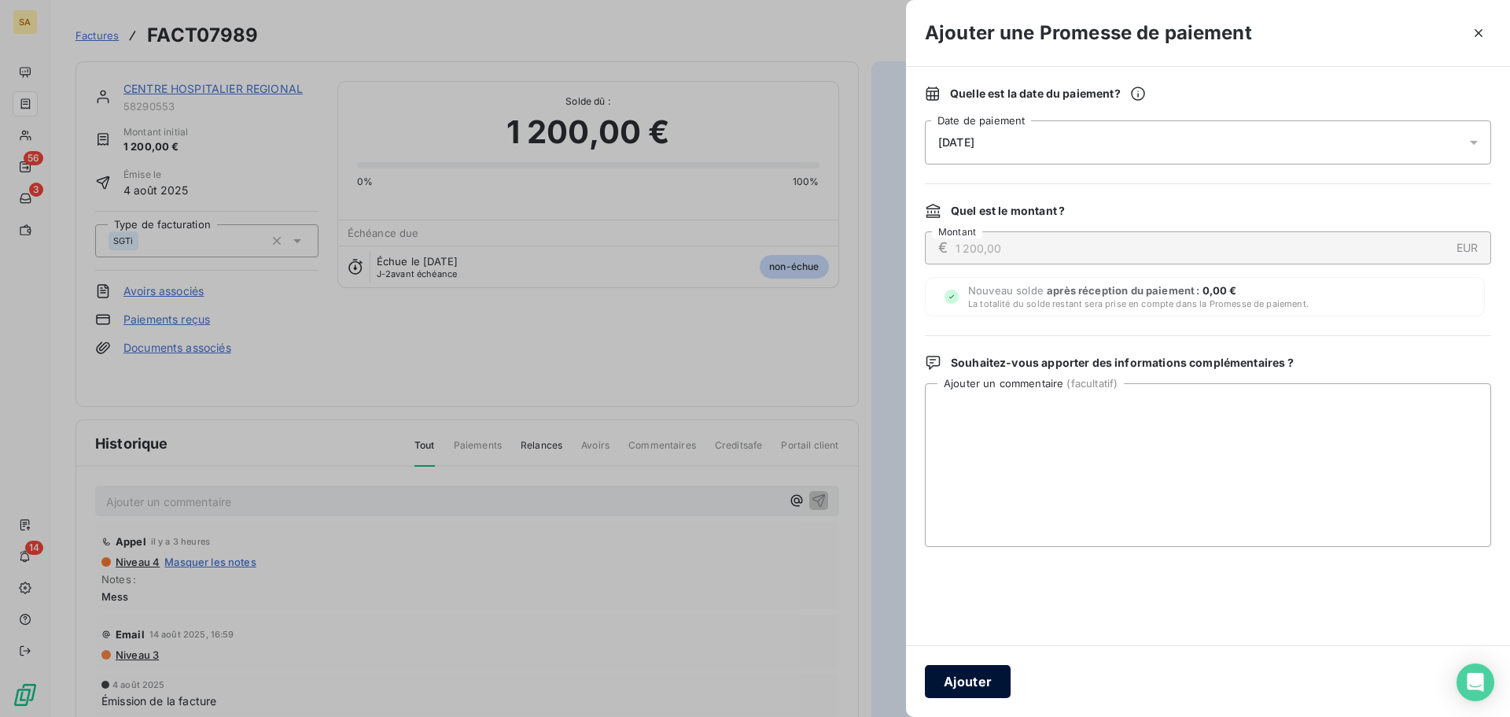
click at [994, 685] on button "Ajouter" at bounding box center [968, 681] width 86 height 33
